Goal: Find specific page/section: Locate a particular part of the current website

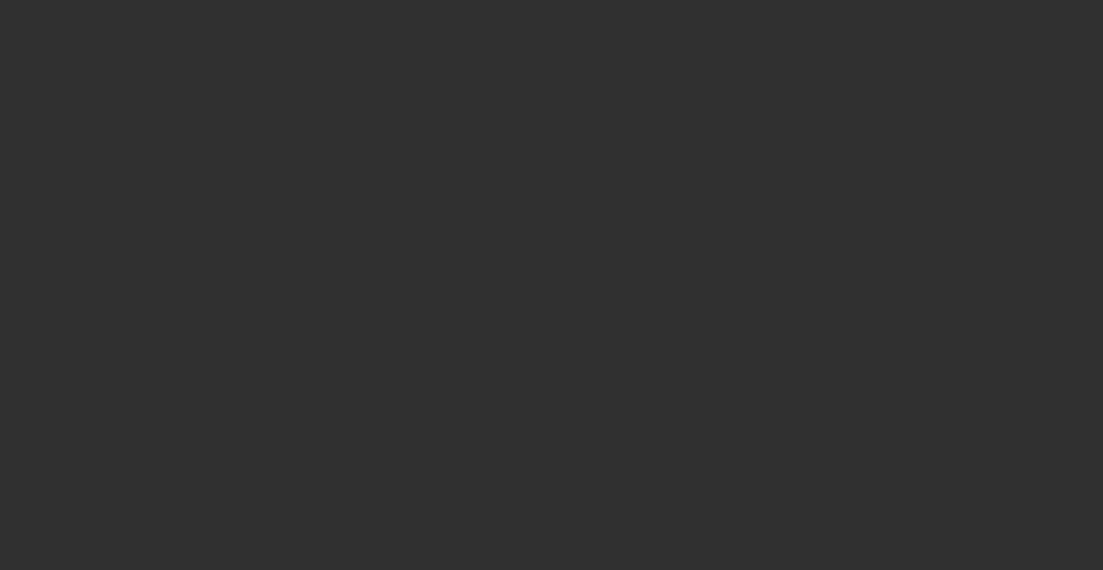
select select "10"
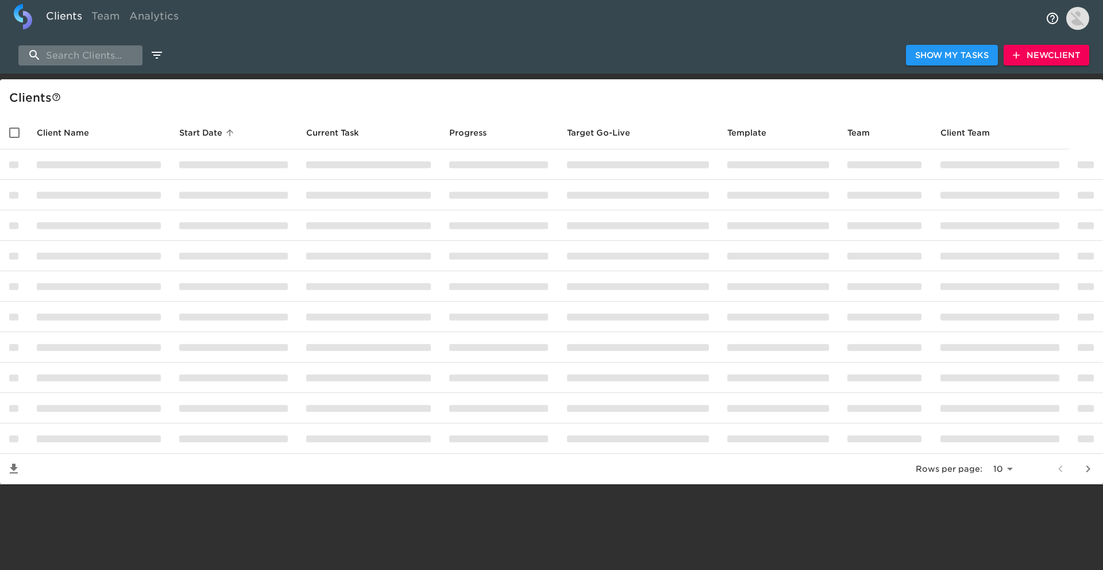
click at [118, 52] on input "search" at bounding box center [80, 55] width 124 height 20
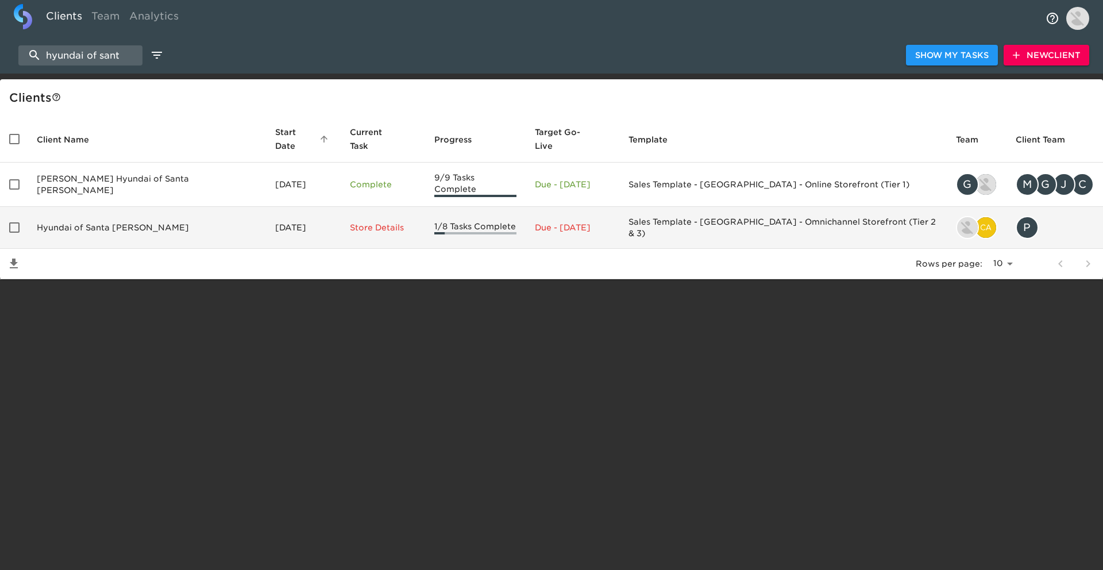
type input "hyundai of sant"
drag, startPoint x: 145, startPoint y: 205, endPoint x: 157, endPoint y: 207, distance: 11.7
click at [157, 207] on td "Hyundai of Santa [PERSON_NAME]" at bounding box center [147, 228] width 238 height 42
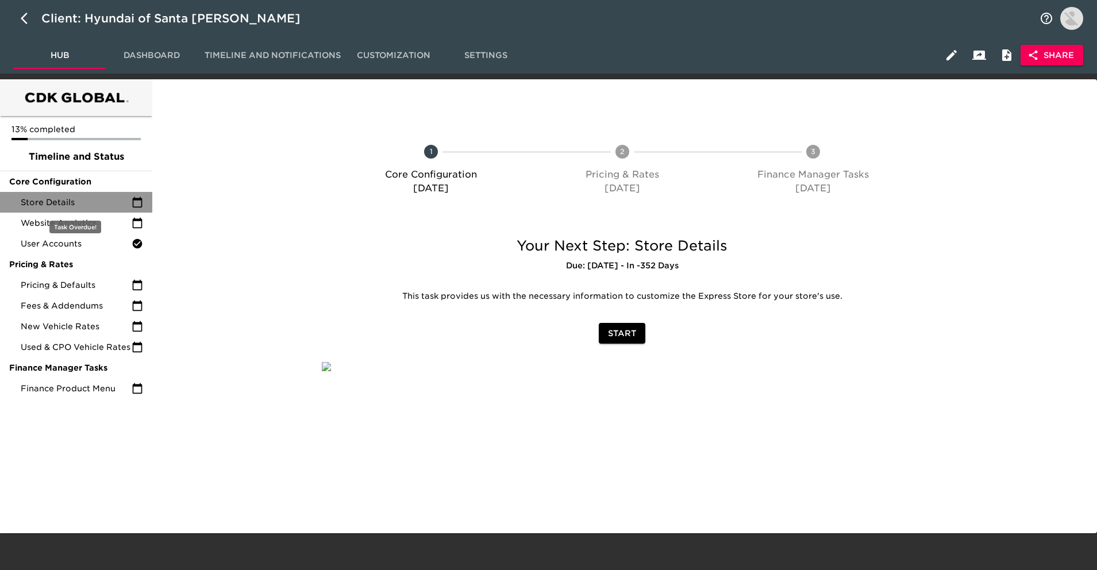
click at [106, 203] on span "Store Details" at bounding box center [76, 201] width 111 height 11
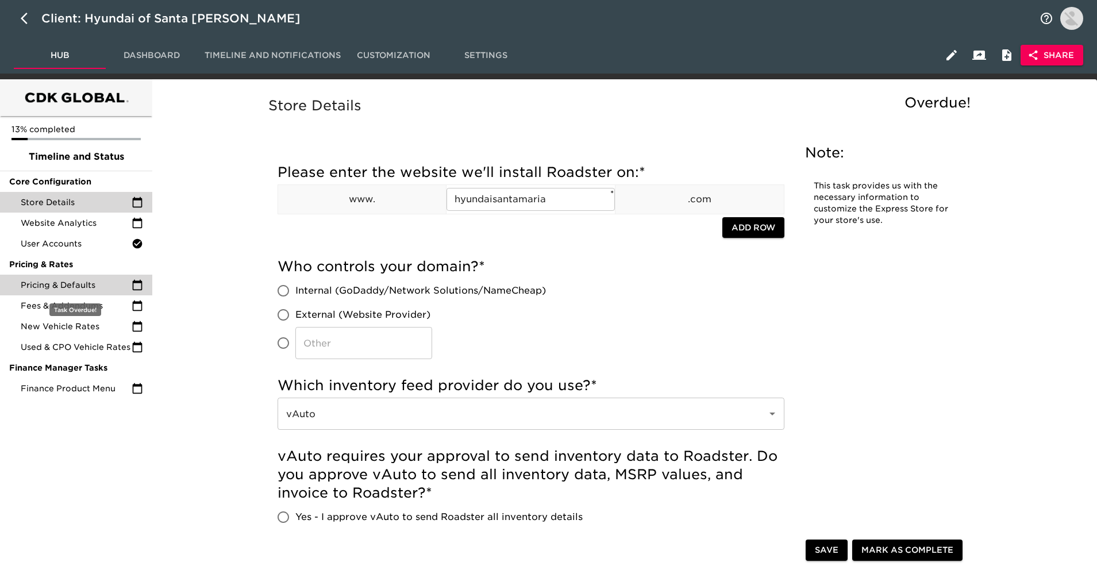
click at [103, 286] on span "Pricing & Defaults" at bounding box center [76, 284] width 111 height 11
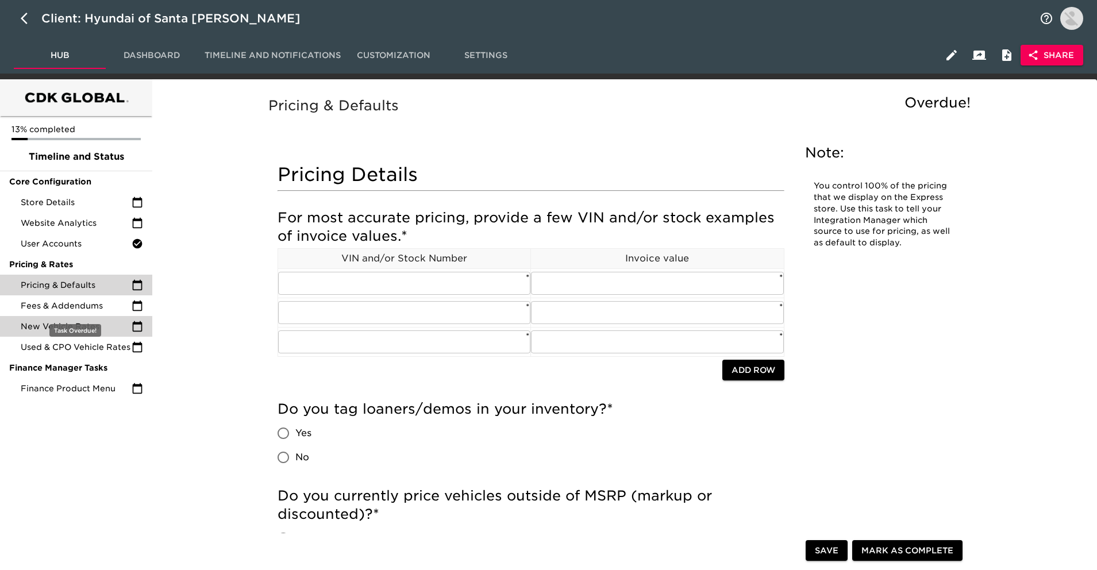
click at [106, 317] on div "New Vehicle Rates" at bounding box center [76, 326] width 152 height 21
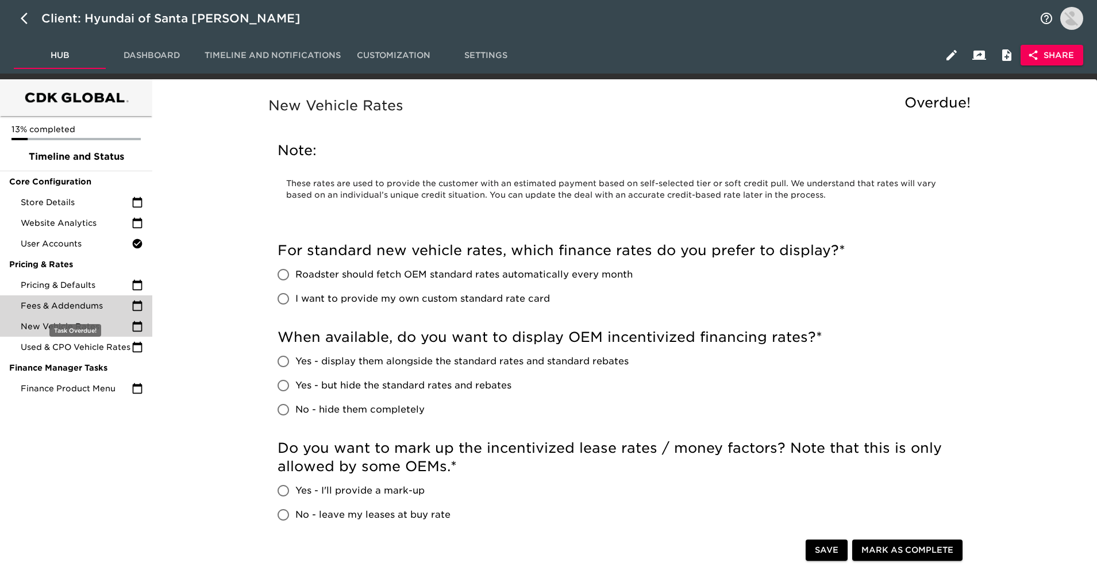
click at [111, 310] on span "Fees & Addendums" at bounding box center [76, 305] width 111 height 11
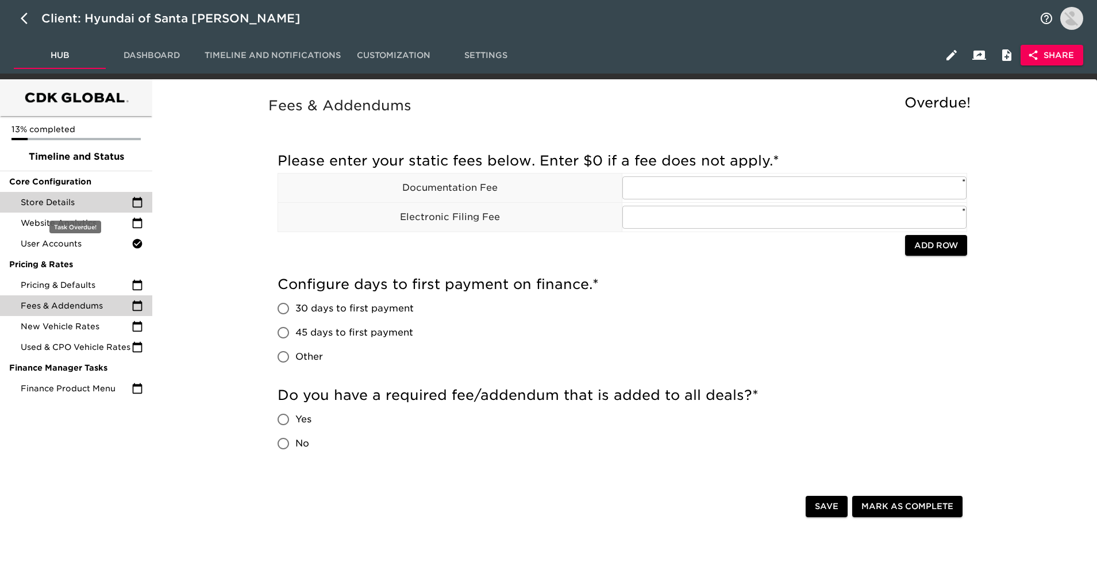
click at [90, 210] on div "Store Details" at bounding box center [76, 202] width 152 height 21
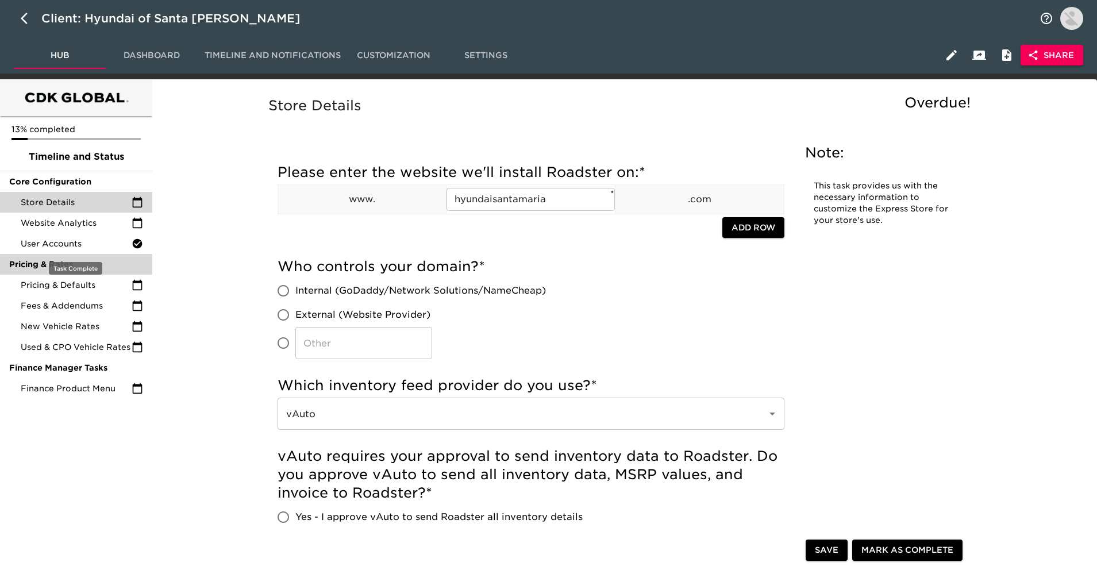
click at [103, 255] on div "Pricing & Rates" at bounding box center [76, 264] width 152 height 21
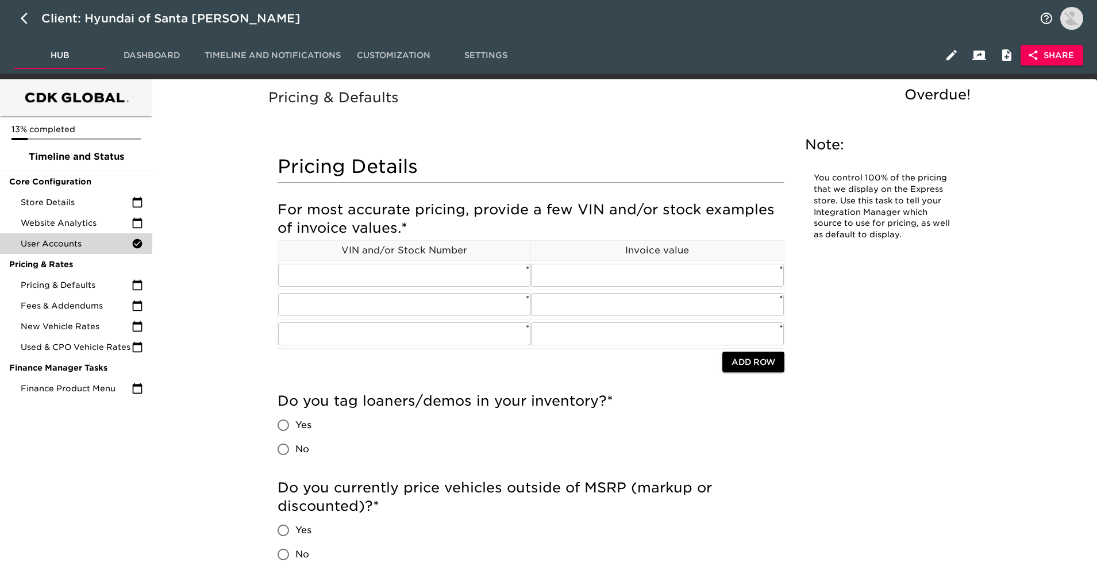
click at [103, 247] on span "User Accounts" at bounding box center [76, 243] width 111 height 11
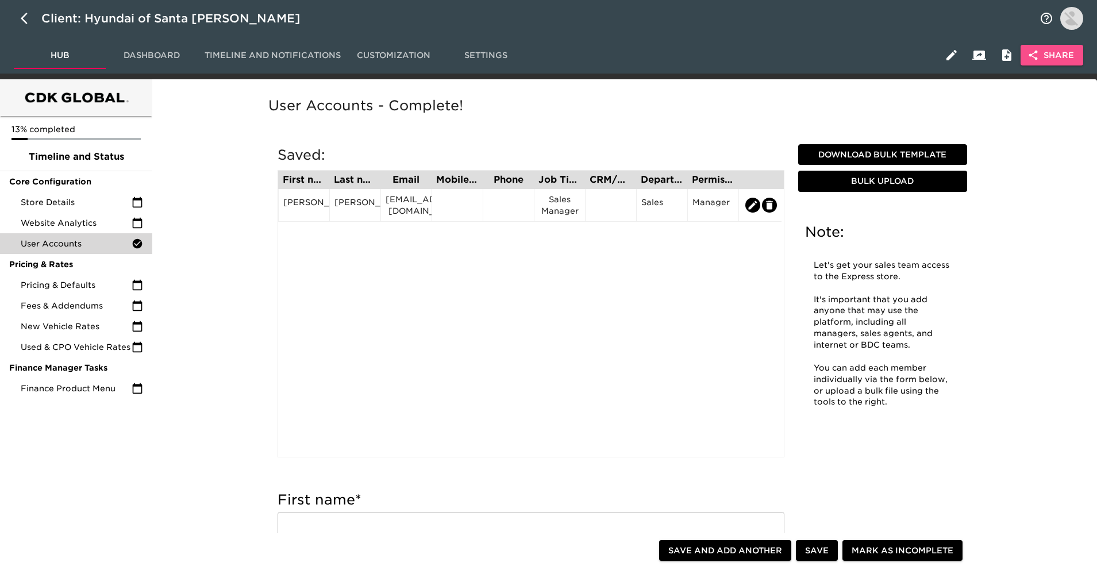
click at [1056, 54] on span "Share" at bounding box center [1052, 55] width 44 height 14
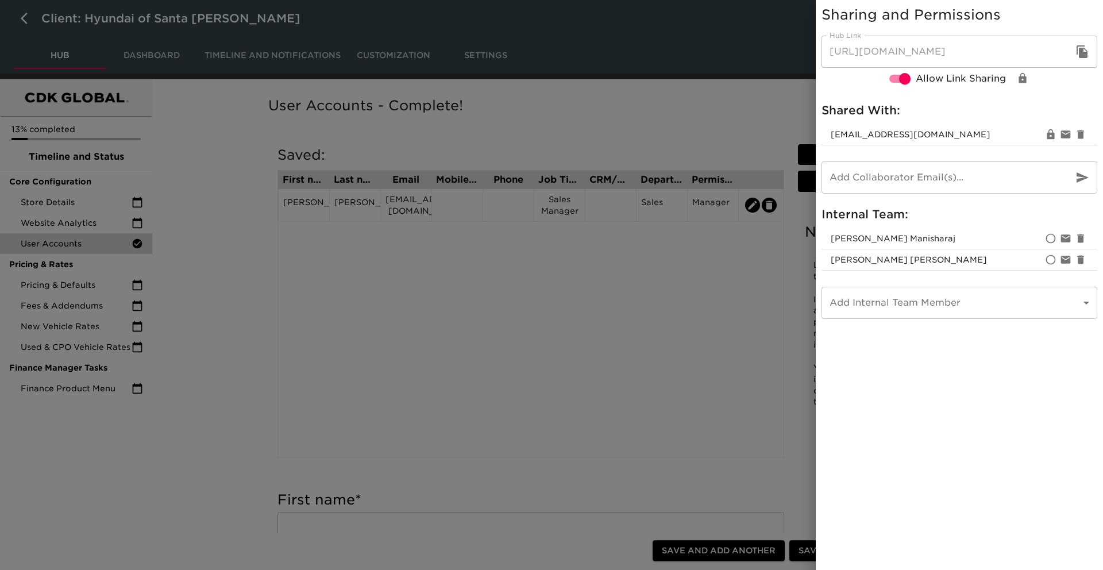
click at [1086, 50] on icon "button" at bounding box center [1082, 51] width 11 height 13
click at [539, 224] on div at bounding box center [551, 285] width 1103 height 570
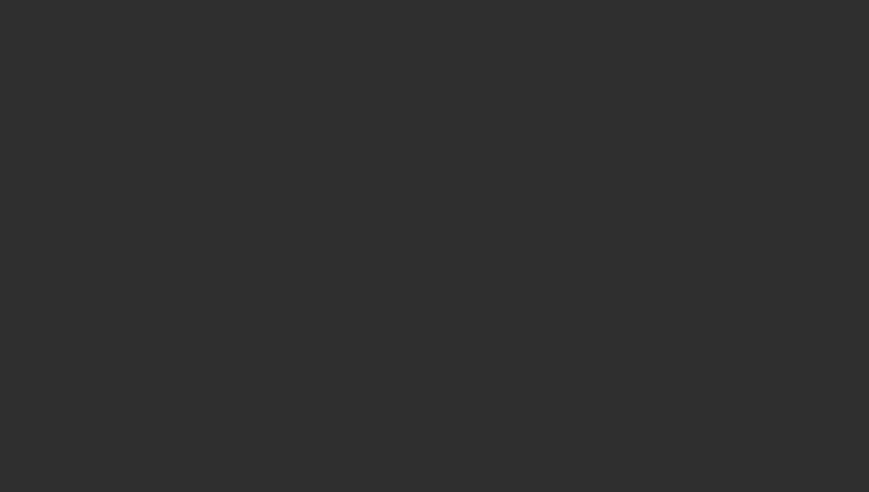
select select "10"
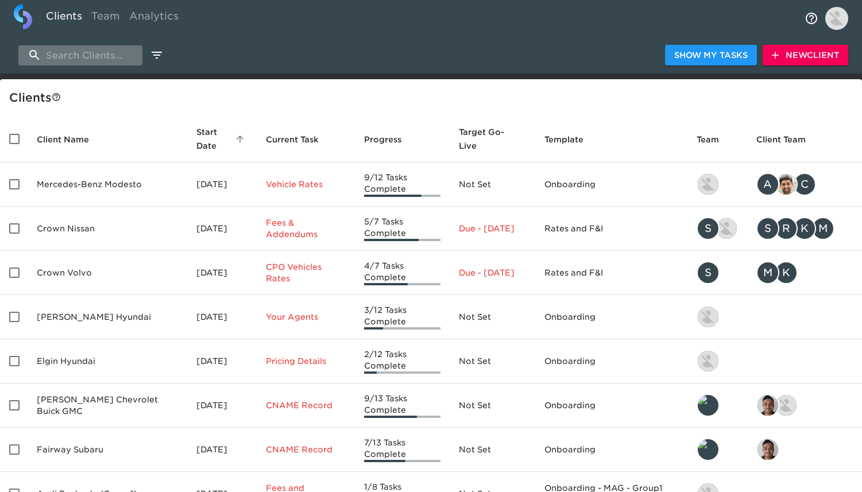
click at [123, 46] on input "search" at bounding box center [80, 55] width 124 height 20
type input "santa maria"
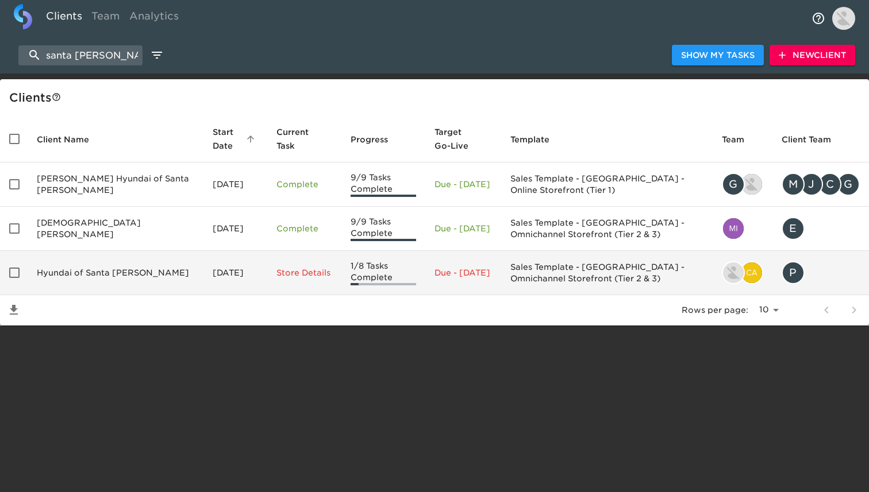
click at [203, 268] on td "[DATE]" at bounding box center [234, 273] width 63 height 44
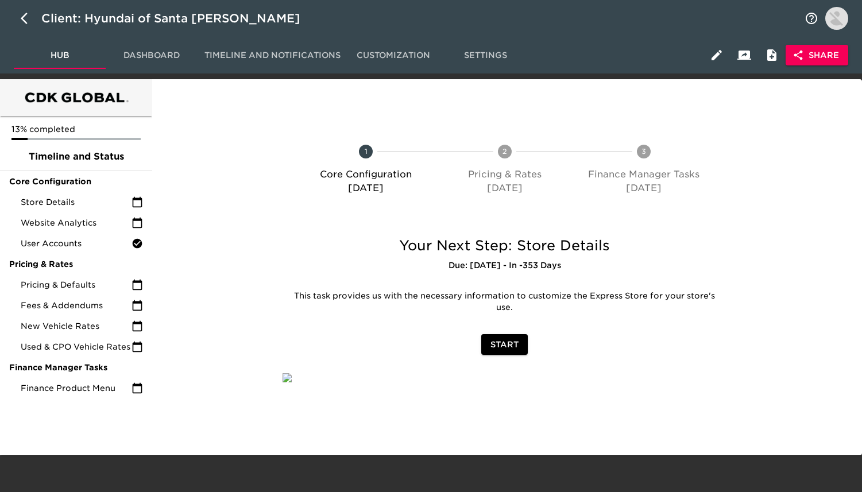
click at [828, 52] on span "Share" at bounding box center [817, 55] width 44 height 14
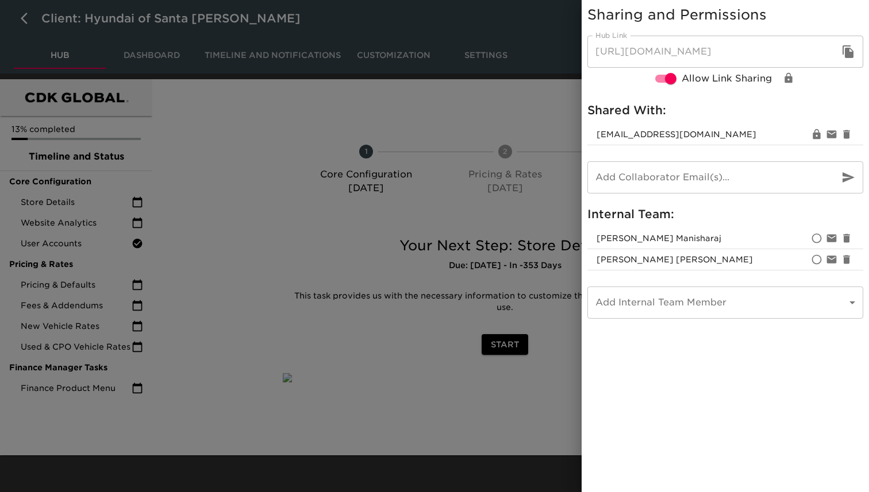
click at [449, 122] on div at bounding box center [434, 246] width 869 height 492
